Goal: Transaction & Acquisition: Purchase product/service

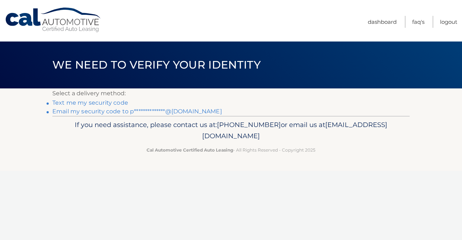
click at [96, 112] on link "**********" at bounding box center [137, 111] width 170 height 7
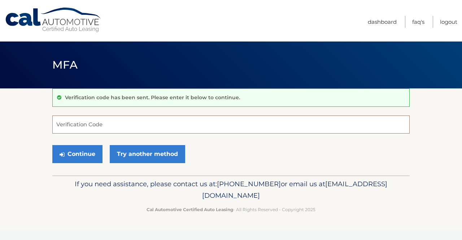
click at [118, 121] on input "Verification Code" at bounding box center [230, 125] width 357 height 18
paste input "770878"
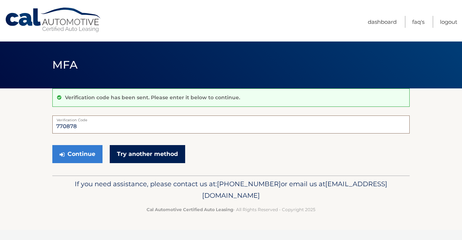
type input "770878"
click at [131, 151] on link "Try another method" at bounding box center [147, 154] width 75 height 18
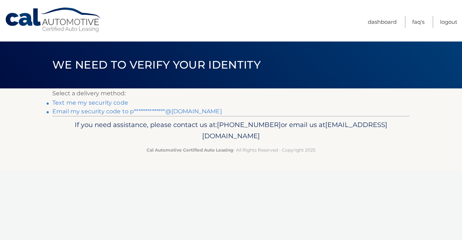
click at [156, 111] on link "**********" at bounding box center [137, 111] width 170 height 7
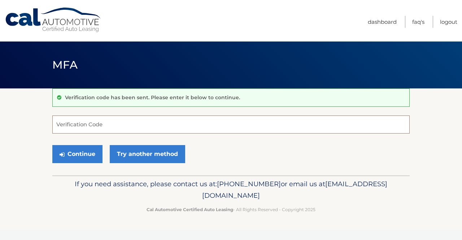
click at [114, 122] on input "Verification Code" at bounding box center [230, 125] width 357 height 18
paste input "770878"
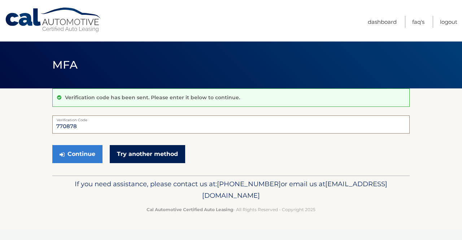
type input "770878"
click at [127, 155] on link "Try another method" at bounding box center [147, 154] width 75 height 18
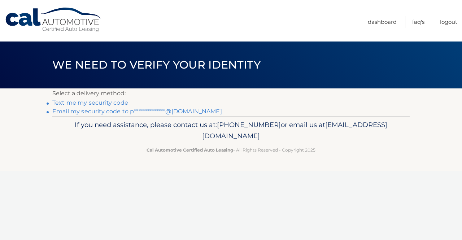
click at [88, 109] on link "**********" at bounding box center [137, 111] width 170 height 7
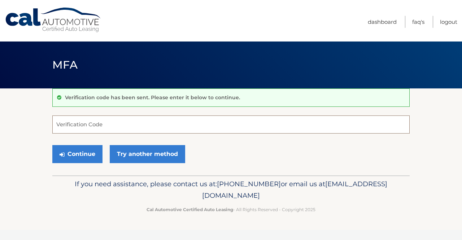
click at [89, 122] on input "Verification Code" at bounding box center [230, 125] width 357 height 18
paste input "770878"
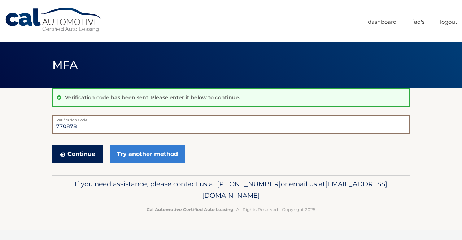
type input "770878"
click at [75, 149] on button "Continue" at bounding box center [77, 154] width 50 height 18
drag, startPoint x: 113, startPoint y: 118, endPoint x: 56, endPoint y: 117, distance: 56.3
click at [56, 117] on label "Verification Code" at bounding box center [230, 119] width 357 height 6
click at [80, 126] on input "770878" at bounding box center [230, 125] width 357 height 18
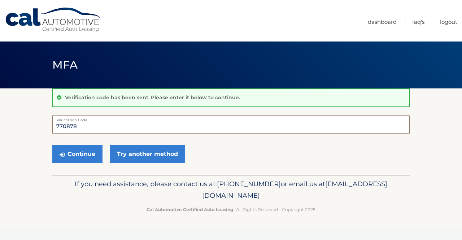
drag, startPoint x: 88, startPoint y: 128, endPoint x: 10, endPoint y: 120, distance: 78.5
click at [10, 120] on section "Verification code has been sent. Please enter it below to continue. 770878 Veri…" at bounding box center [231, 131] width 462 height 87
paste input "951430"
type input "951430"
click at [70, 155] on button "Continue" at bounding box center [77, 154] width 50 height 18
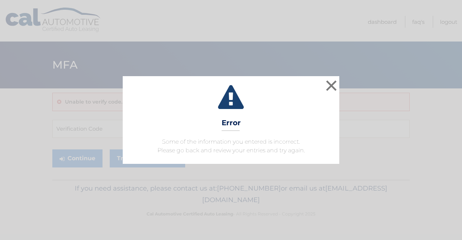
click at [241, 136] on div "× Error Some of the information you entered is incorrect. Please go back and re…" at bounding box center [231, 119] width 217 height 87
click at [335, 79] on button "×" at bounding box center [331, 85] width 14 height 14
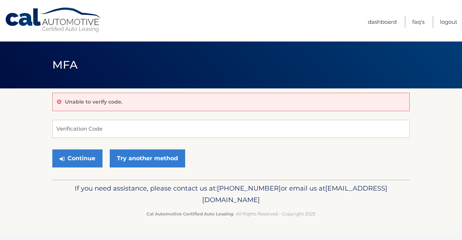
click at [74, 117] on div "Unable to verify code. Verification Code Continue Try another method" at bounding box center [230, 133] width 357 height 91
click at [117, 115] on div "Unable to verify code. Verification Code Continue Try another method" at bounding box center [230, 133] width 357 height 91
click at [114, 122] on input "Verification Code" at bounding box center [230, 129] width 357 height 18
paste input "957459"
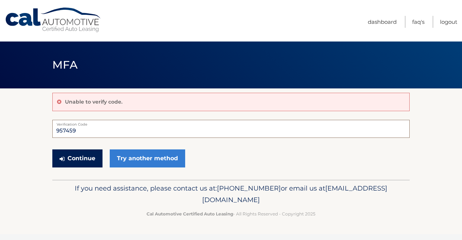
type input "957459"
click at [87, 153] on button "Continue" at bounding box center [77, 158] width 50 height 18
drag, startPoint x: 90, startPoint y: 134, endPoint x: 40, endPoint y: 134, distance: 49.8
click at [40, 134] on section "Unable to verify code. 957459 Verification Code Continue Try another method" at bounding box center [231, 133] width 462 height 91
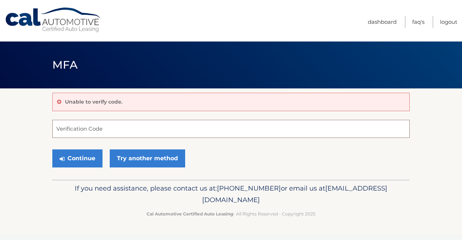
paste input "957459"
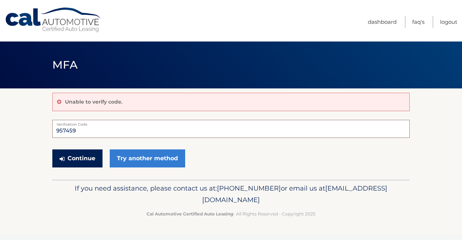
type input "957459"
click at [71, 162] on button "Continue" at bounding box center [77, 158] width 50 height 18
click at [74, 159] on button "Continue" at bounding box center [77, 158] width 50 height 18
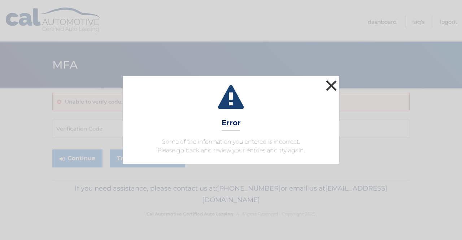
click at [333, 90] on button "×" at bounding box center [331, 85] width 14 height 14
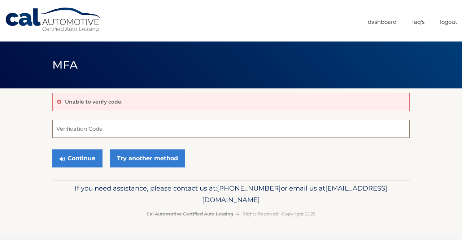
click at [116, 123] on input "Verification Code" at bounding box center [230, 129] width 357 height 18
click at [29, 18] on link "Cal Automotive" at bounding box center [53, 20] width 97 height 26
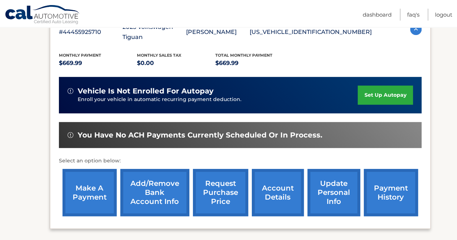
scroll to position [144, 0]
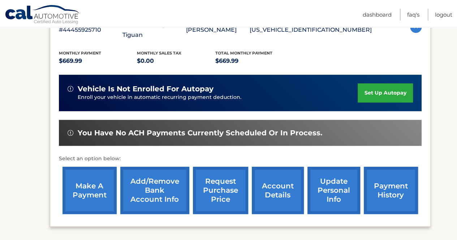
click at [110, 179] on link "make a payment" at bounding box center [89, 190] width 54 height 47
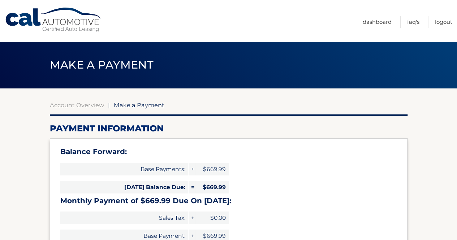
select select "ZmRmZmM0MzYtNGI4ZC00ZDNjLThjMTQtYjdhYTVkYWNhYzNl"
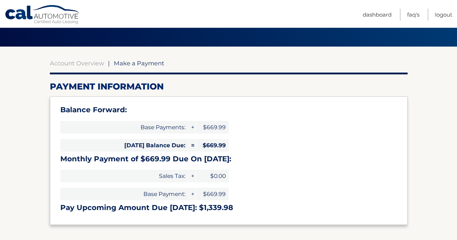
scroll to position [144, 0]
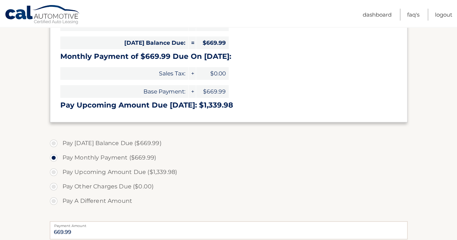
click at [93, 138] on label "Pay [DATE] Balance Due ($669.99)" at bounding box center [228, 143] width 357 height 14
click at [60, 138] on input "Pay [DATE] Balance Due ($669.99)" at bounding box center [56, 142] width 7 height 12
radio input "true"
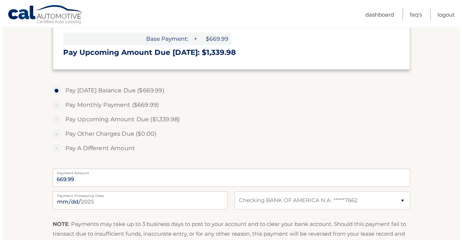
scroll to position [253, 0]
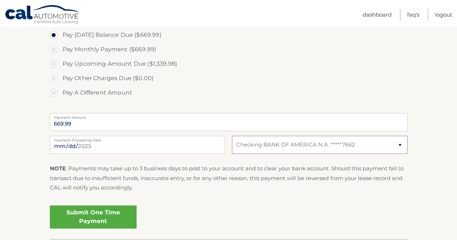
click at [292, 153] on select "Select Bank Account Checking BANK OF AMERICA N.A. *****7662" at bounding box center [319, 145] width 175 height 18
click at [74, 215] on link "Submit One Time Payment" at bounding box center [93, 216] width 87 height 23
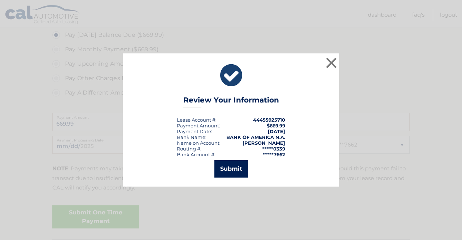
click at [236, 164] on button "Submit" at bounding box center [231, 168] width 34 height 17
